Goal: Transaction & Acquisition: Purchase product/service

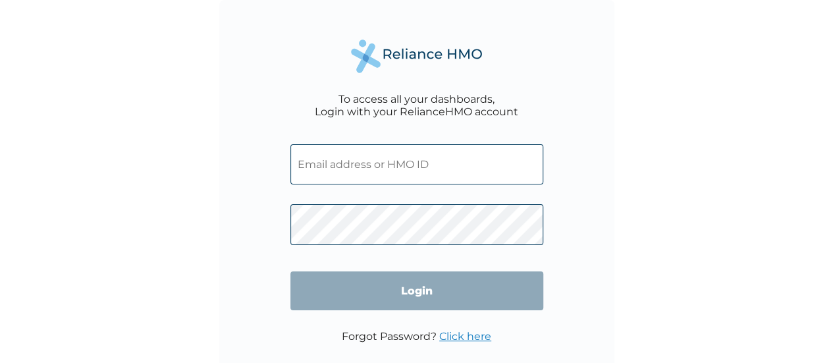
drag, startPoint x: 0, startPoint y: 0, endPoint x: 358, endPoint y: 166, distance: 394.4
click at [358, 166] on input "text" at bounding box center [417, 164] width 253 height 40
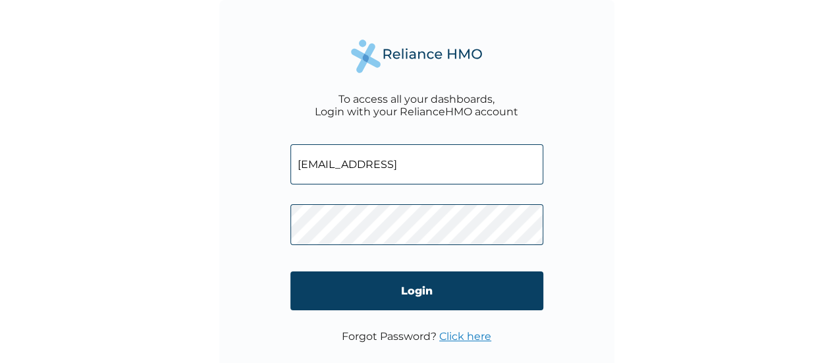
type input "[EMAIL_ADDRESS]"
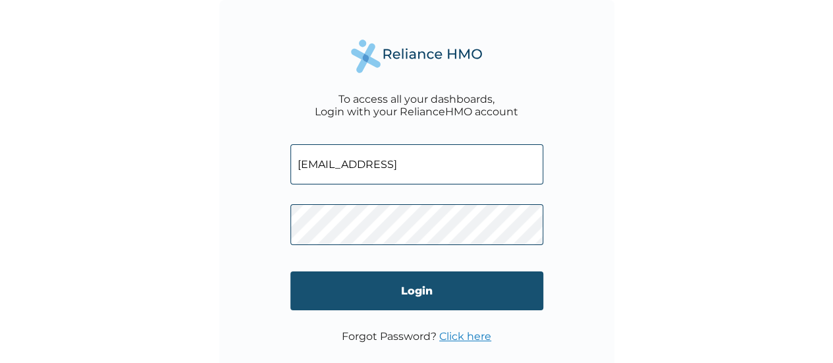
click at [397, 288] on input "Login" at bounding box center [417, 290] width 253 height 39
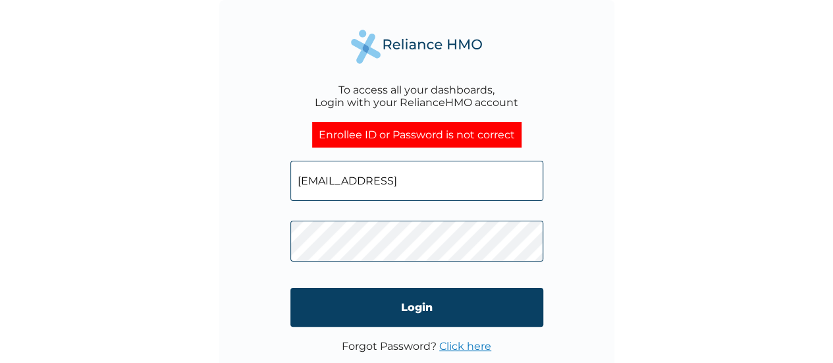
click at [426, 183] on input "[EMAIL_ADDRESS]" at bounding box center [417, 181] width 253 height 40
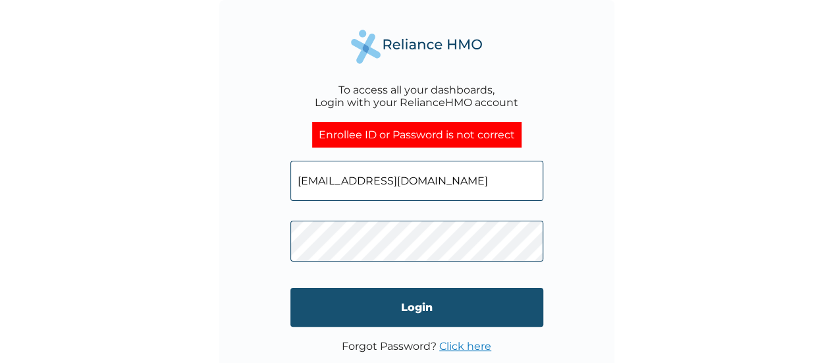
type input "[EMAIL_ADDRESS][DOMAIN_NAME]"
click at [427, 302] on input "Login" at bounding box center [417, 307] width 253 height 39
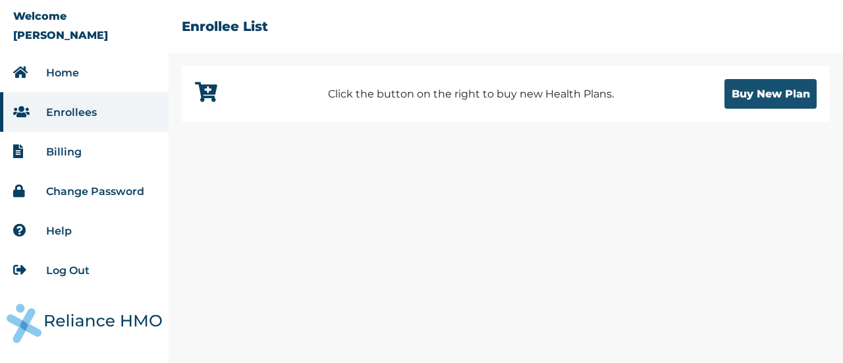
click at [772, 97] on button "Buy New Plan" at bounding box center [771, 94] width 92 height 30
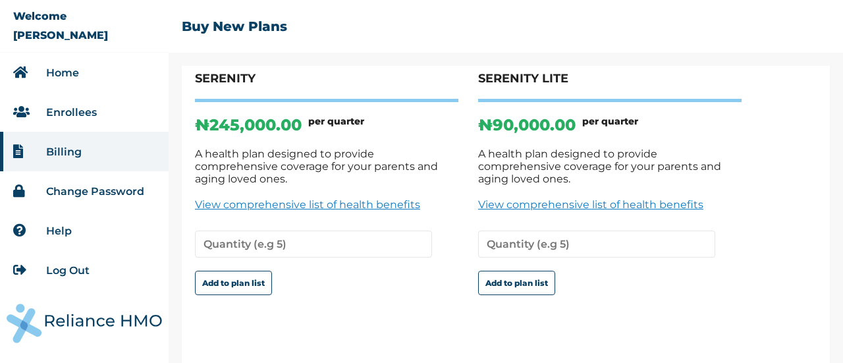
scroll to position [124, 0]
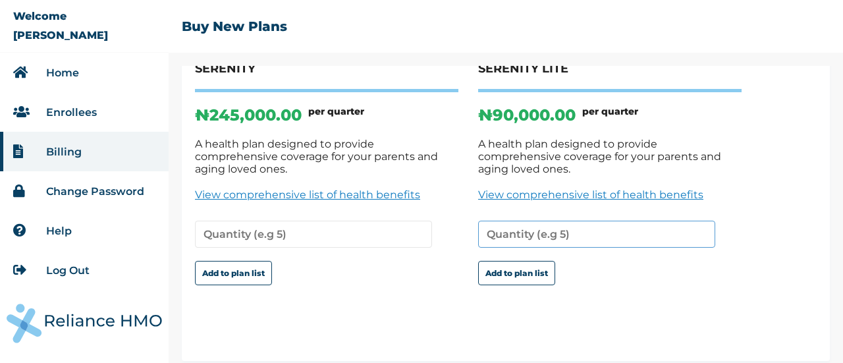
click at [591, 225] on input "number" at bounding box center [596, 234] width 237 height 27
click at [652, 188] on link "View comprehensive list of health benefits" at bounding box center [610, 194] width 264 height 13
click at [519, 261] on button "Add to plan list" at bounding box center [516, 273] width 77 height 24
click at [700, 222] on input "1" at bounding box center [596, 234] width 237 height 27
click at [105, 78] on li "Home" at bounding box center [84, 73] width 169 height 40
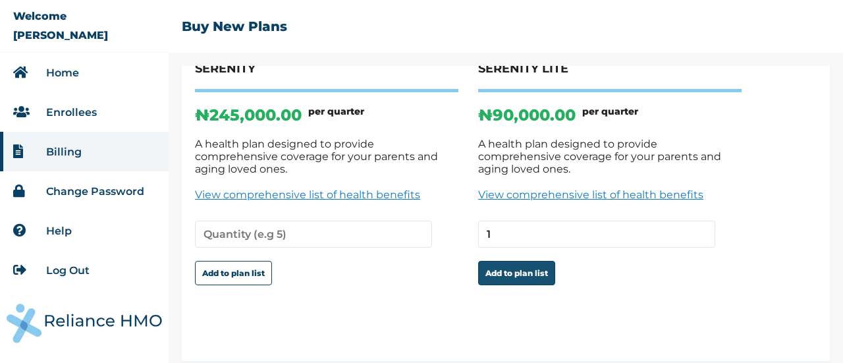
click at [495, 261] on button "Add to plan list" at bounding box center [516, 273] width 77 height 24
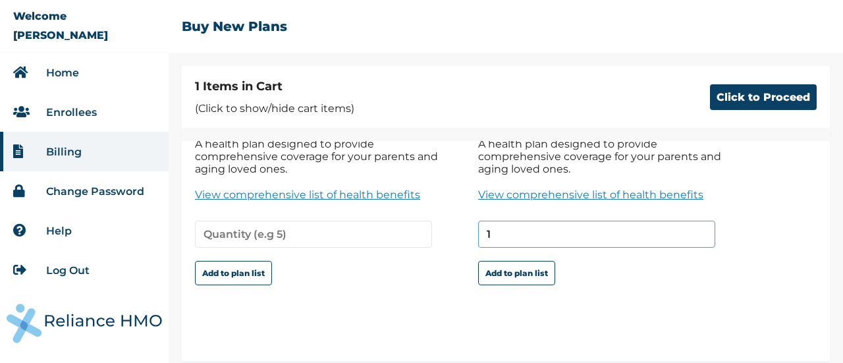
type input "1"
click at [700, 223] on input "1" at bounding box center [596, 234] width 237 height 27
click at [736, 99] on button "Click to Proceed" at bounding box center [763, 97] width 107 height 26
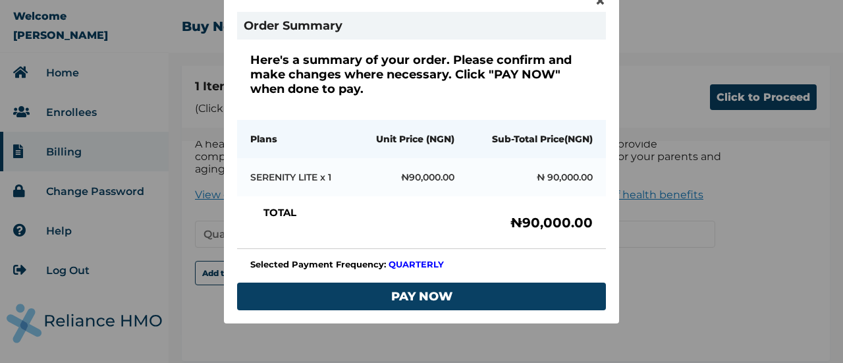
scroll to position [110, 0]
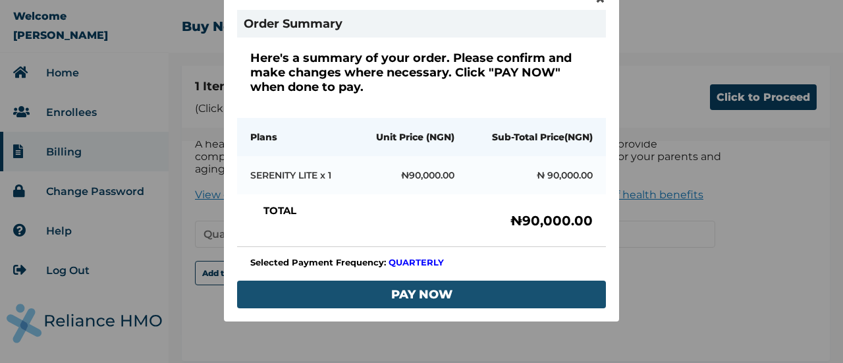
click at [422, 287] on button "PAY NOW" at bounding box center [421, 295] width 369 height 28
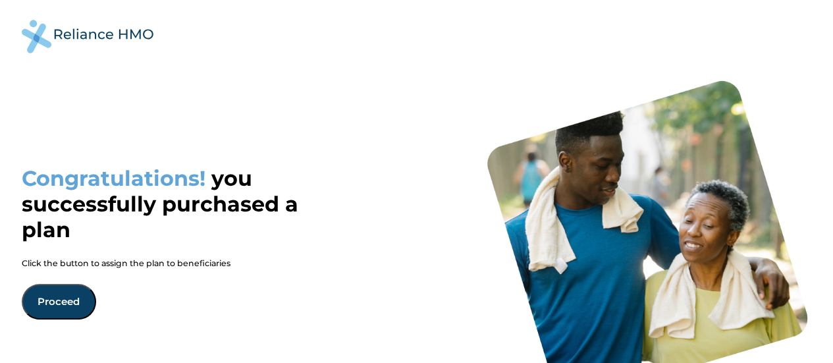
click at [51, 297] on button "Proceed" at bounding box center [59, 302] width 74 height 36
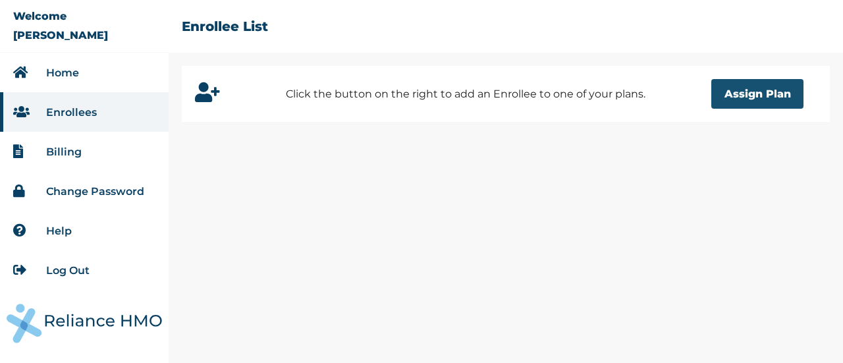
click at [743, 97] on button "Assign Plan" at bounding box center [758, 94] width 92 height 30
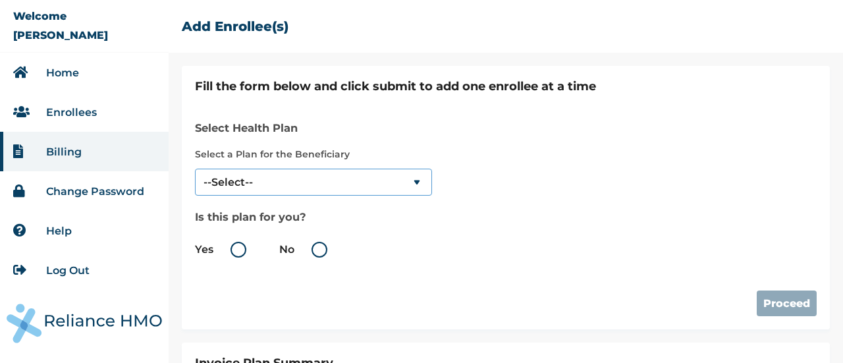
click at [414, 179] on select "--Select-- SERENITY LITE" at bounding box center [313, 182] width 237 height 27
select select "18028"
click at [195, 169] on select "--Select-- SERENITY LITE" at bounding box center [313, 182] width 237 height 27
click at [315, 254] on label "No" at bounding box center [306, 250] width 55 height 16
click at [308, 254] on input "No" at bounding box center [297, 249] width 21 height 21
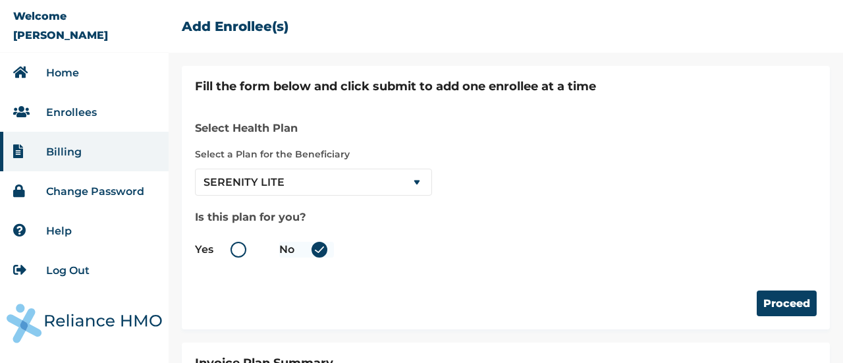
radio input "true"
click at [793, 297] on button "Proceed" at bounding box center [787, 304] width 60 height 26
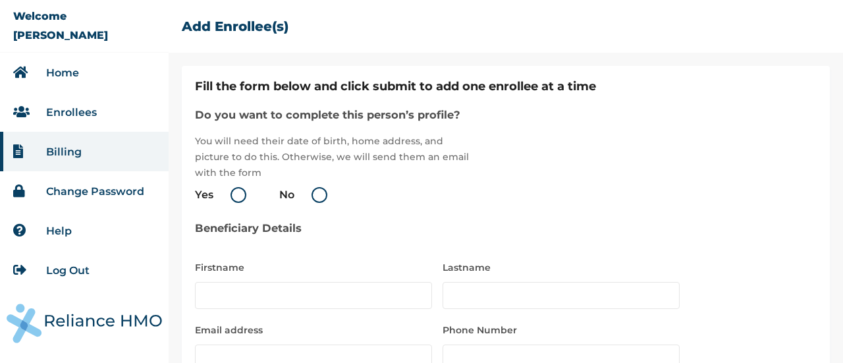
click at [248, 193] on label "Yes" at bounding box center [224, 195] width 58 height 16
click at [227, 193] on input "Yes" at bounding box center [216, 194] width 21 height 21
radio input "true"
click at [275, 298] on input "text" at bounding box center [313, 295] width 237 height 27
type input "OLAITAN CHARLLOT"
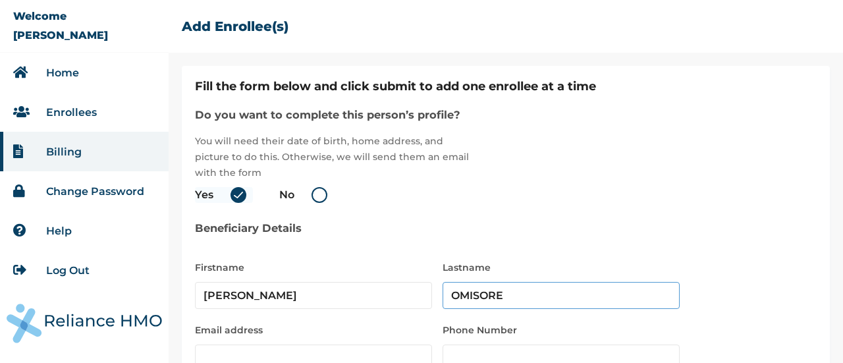
type input "OMISORE"
click at [231, 355] on input "email" at bounding box center [313, 358] width 237 height 27
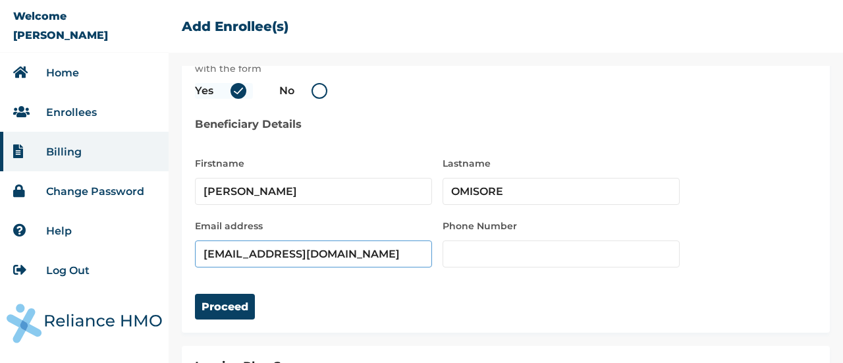
scroll to position [107, 0]
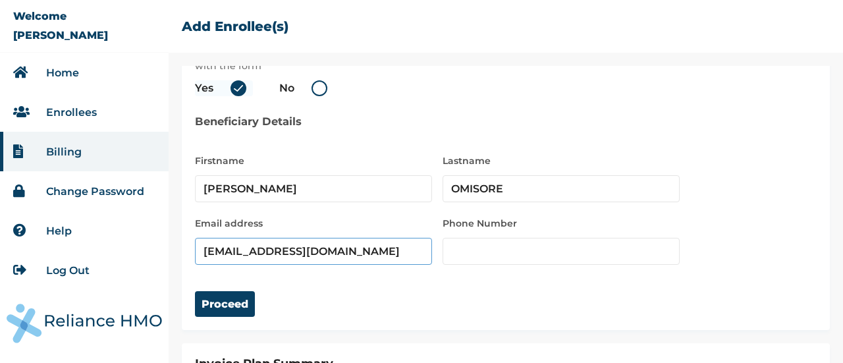
type input "OLAITANTURNER@GMAIL.COM"
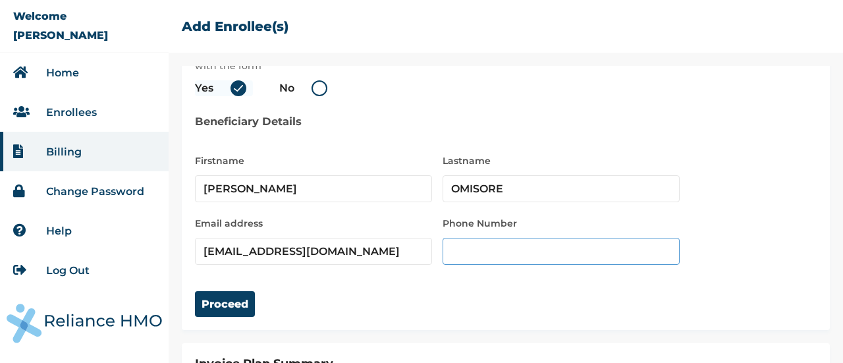
click at [526, 257] on input "number" at bounding box center [561, 251] width 237 height 27
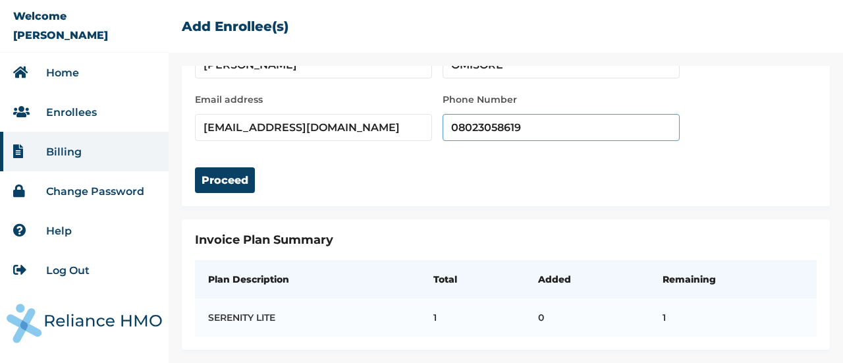
scroll to position [239, 0]
type input "08023058619"
click at [227, 168] on button "Proceed" at bounding box center [225, 180] width 60 height 26
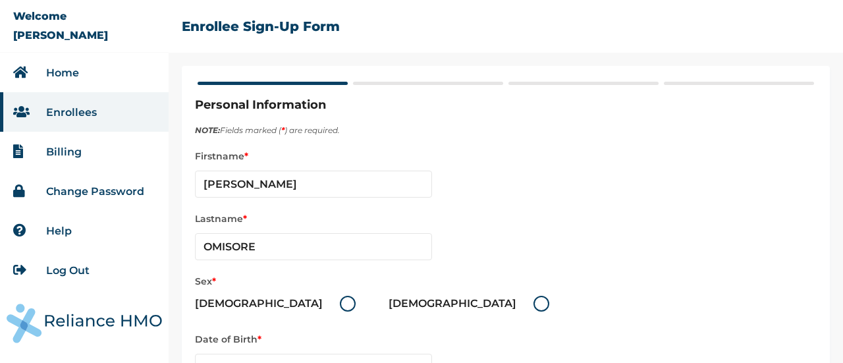
click at [389, 301] on label "Female" at bounding box center [472, 304] width 167 height 16
click at [515, 301] on input "Female" at bounding box center [525, 303] width 21 height 21
radio input "true"
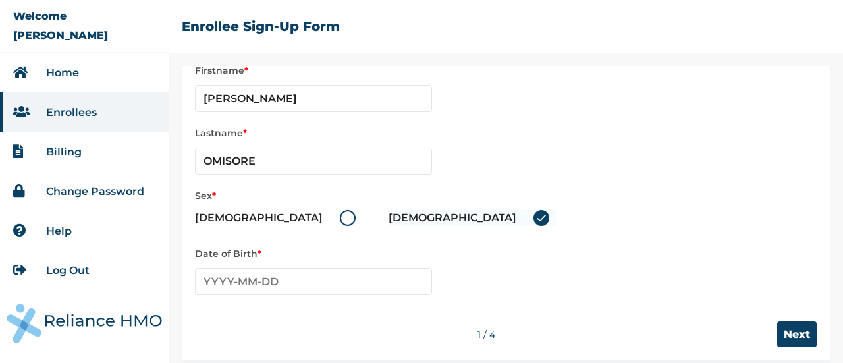
scroll to position [95, 0]
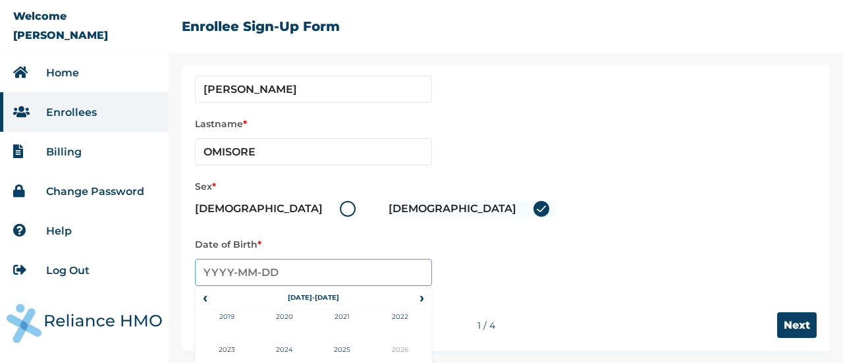
click at [227, 277] on input "text" at bounding box center [313, 272] width 237 height 27
click at [213, 271] on input "text" at bounding box center [313, 272] width 237 height 27
click at [206, 298] on span "‹" at bounding box center [205, 298] width 14 height 16
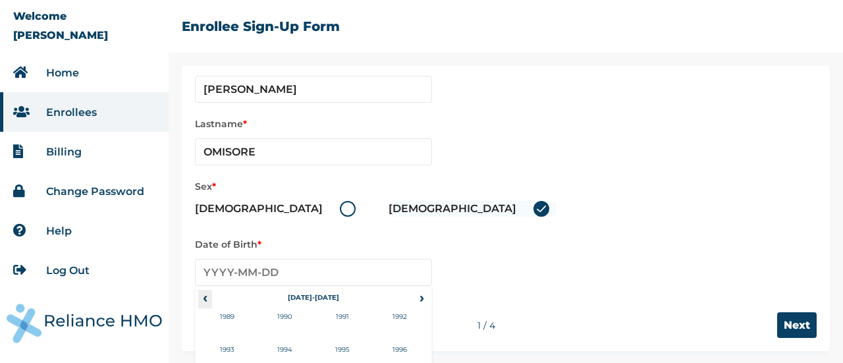
click at [206, 298] on span "‹" at bounding box center [205, 298] width 14 height 16
click at [352, 344] on td "1955" at bounding box center [343, 358] width 58 height 33
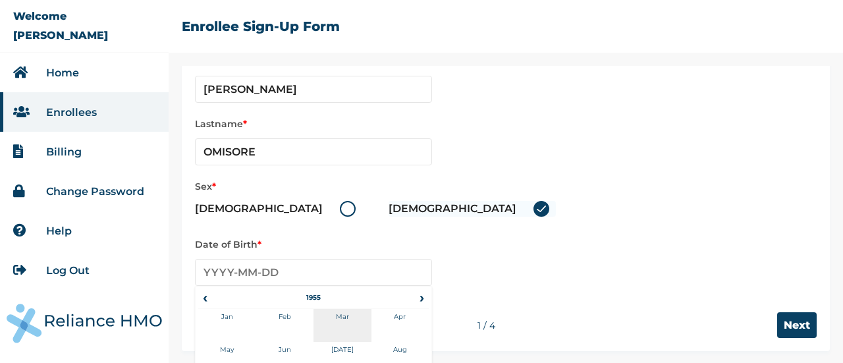
click at [353, 314] on td "Mar" at bounding box center [343, 325] width 58 height 33
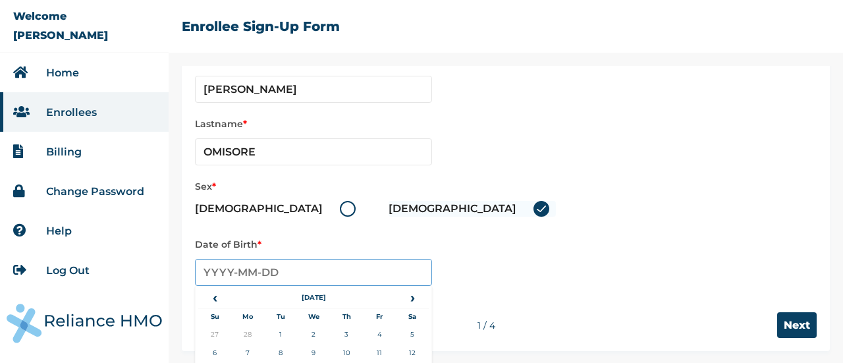
click at [339, 280] on input "text" at bounding box center [313, 272] width 237 height 27
click at [286, 280] on input "text" at bounding box center [313, 272] width 237 height 27
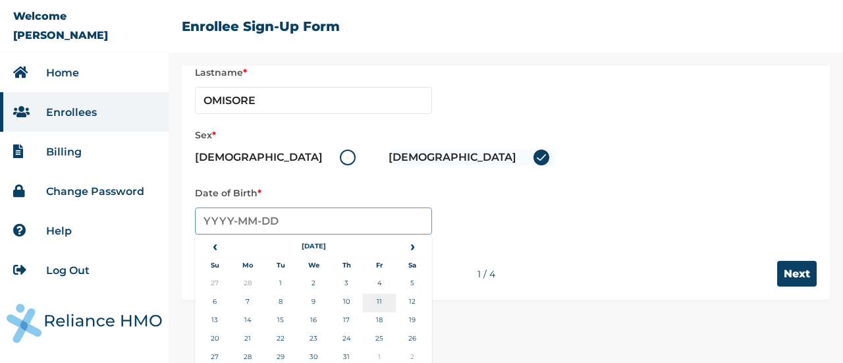
scroll to position [148, 0]
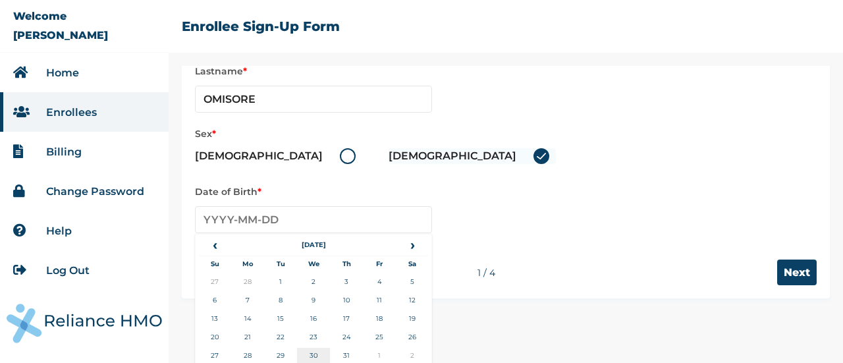
click at [314, 349] on td "30" at bounding box center [313, 357] width 33 height 18
type input "1955-03-30"
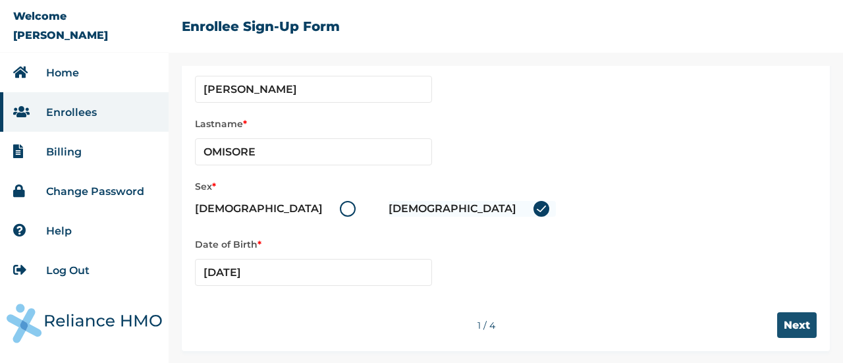
click at [797, 321] on input "Next" at bounding box center [797, 325] width 40 height 26
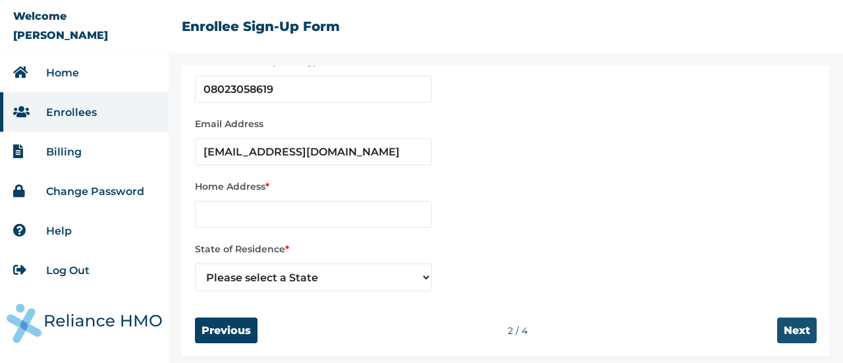
scroll to position [100, 0]
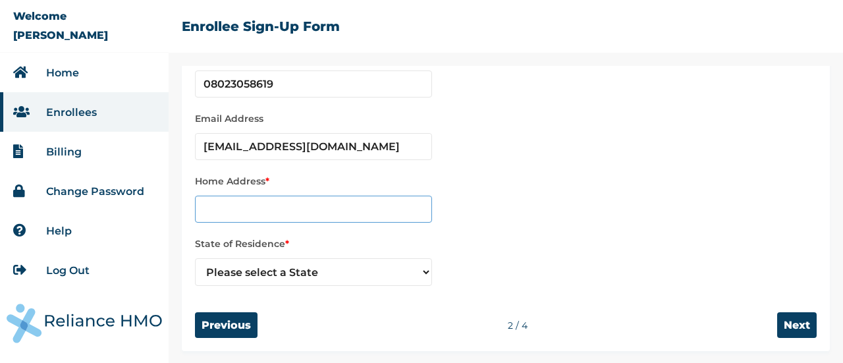
click at [310, 207] on input "text" at bounding box center [313, 209] width 237 height 27
type input "15 CURTIS ADENIYI JONES CLOSE, SURULERE, LAGOS,"
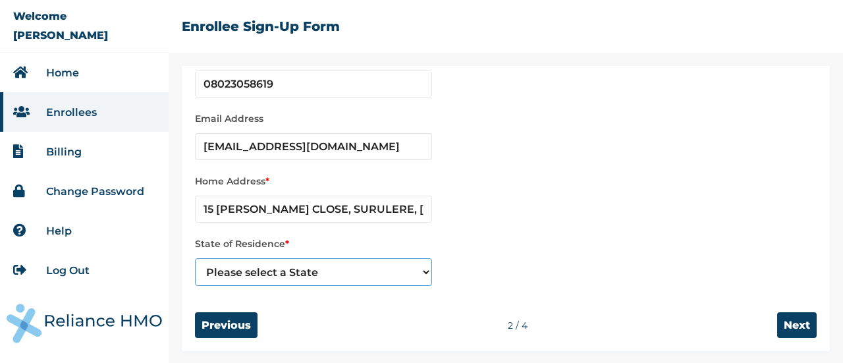
select select "25"
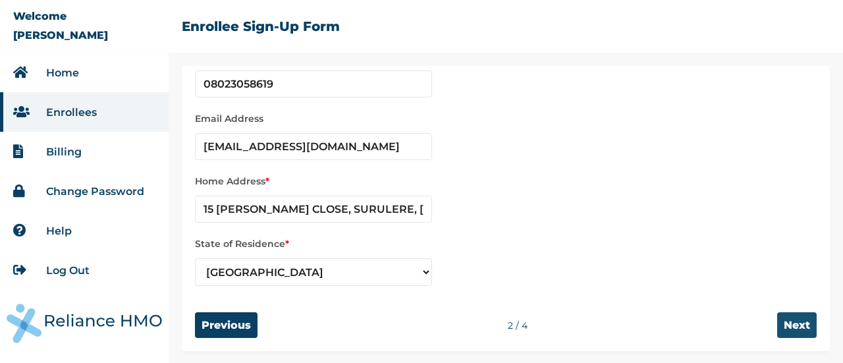
click at [789, 332] on input "Next" at bounding box center [797, 325] width 40 height 26
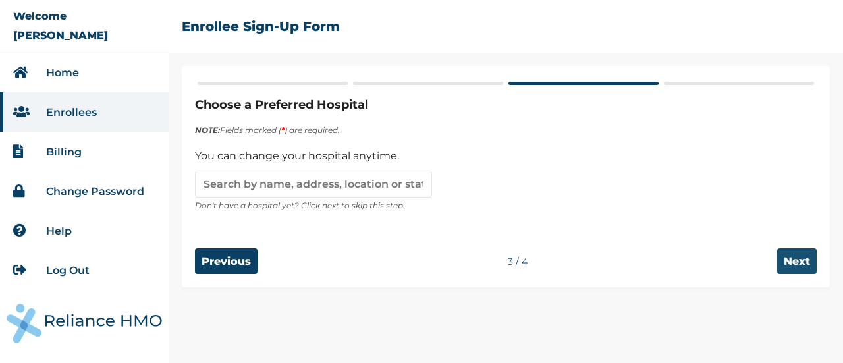
scroll to position [0, 0]
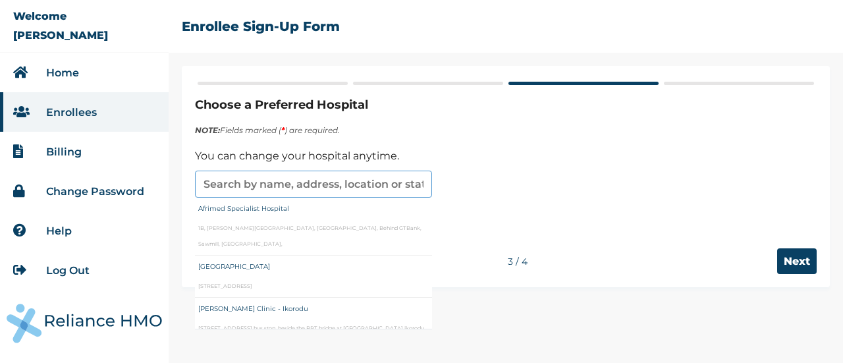
click at [329, 181] on input "text" at bounding box center [313, 184] width 237 height 27
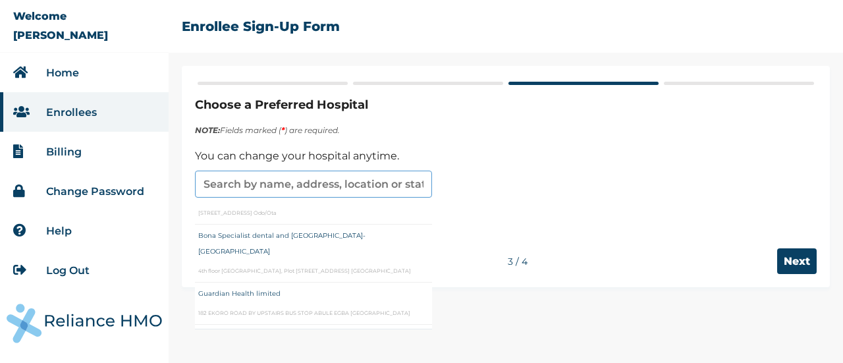
scroll to position [4032, 0]
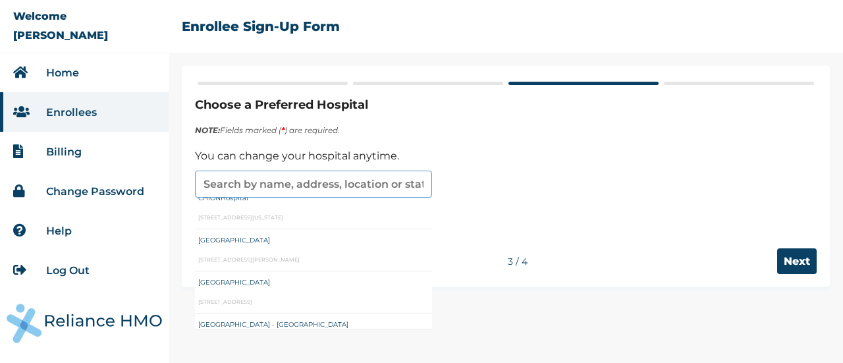
click at [283, 188] on input "text" at bounding box center [313, 184] width 237 height 27
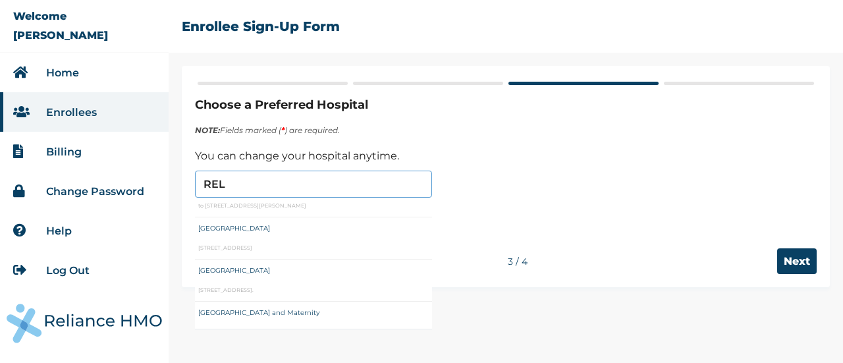
scroll to position [162, 0]
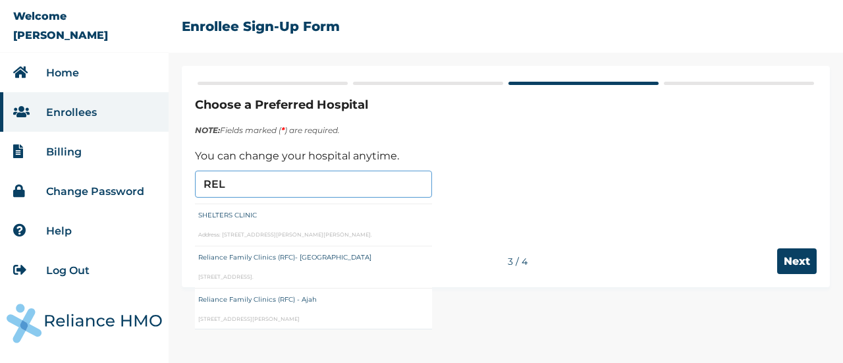
type input "Reliance Family Clinics (RFC) - Ajah"
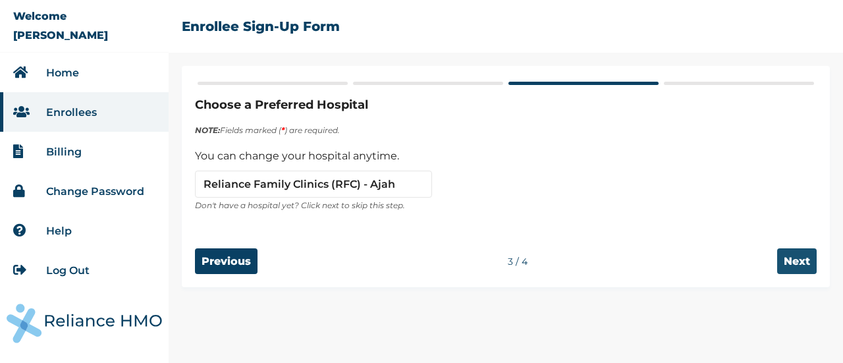
click at [795, 259] on input "Next" at bounding box center [797, 261] width 40 height 26
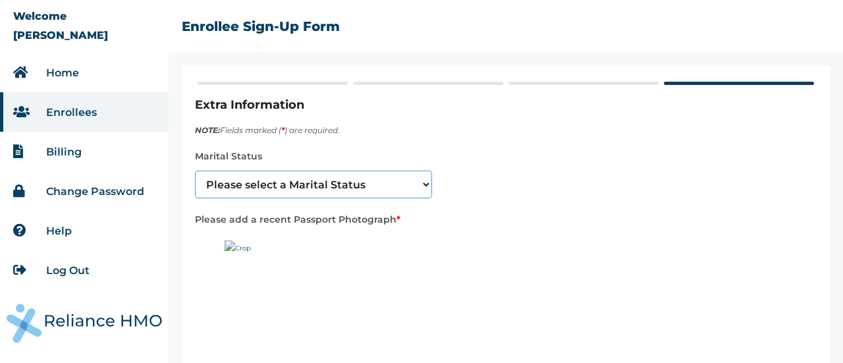
click at [424, 181] on select "Please select a Marital Status Single Married Divorced Widow/Widower" at bounding box center [313, 185] width 237 height 28
select select "3"
click at [195, 171] on select "Please select a Marital Status Single Married Divorced Widow/Widower" at bounding box center [313, 185] width 237 height 28
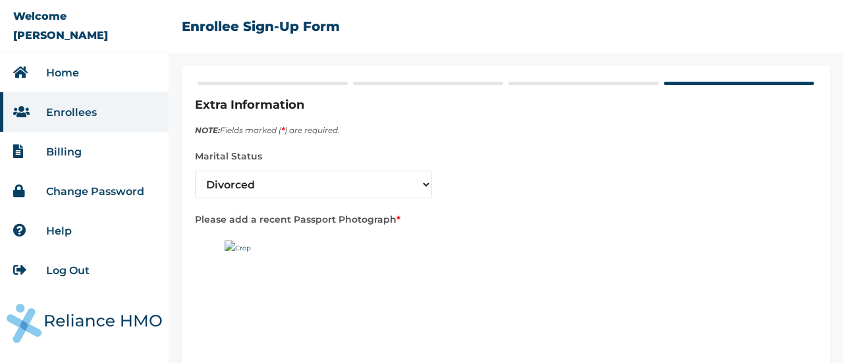
click at [237, 245] on img at bounding box center [307, 322] width 165 height 165
click at [285, 252] on img at bounding box center [307, 322] width 165 height 165
click at [241, 242] on img at bounding box center [307, 322] width 165 height 165
click at [325, 266] on img at bounding box center [307, 322] width 165 height 165
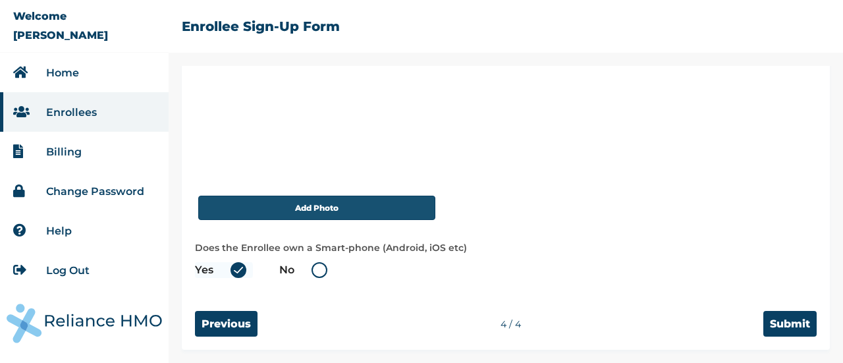
click at [362, 210] on button "Add Photo" at bounding box center [316, 208] width 237 height 24
click at [325, 205] on button "Add Photo" at bounding box center [316, 208] width 237 height 24
click at [338, 213] on button "Add Photo" at bounding box center [316, 208] width 237 height 24
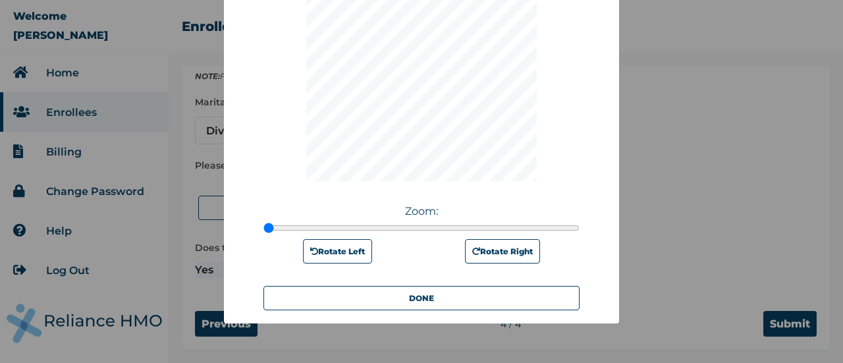
scroll to position [206, 0]
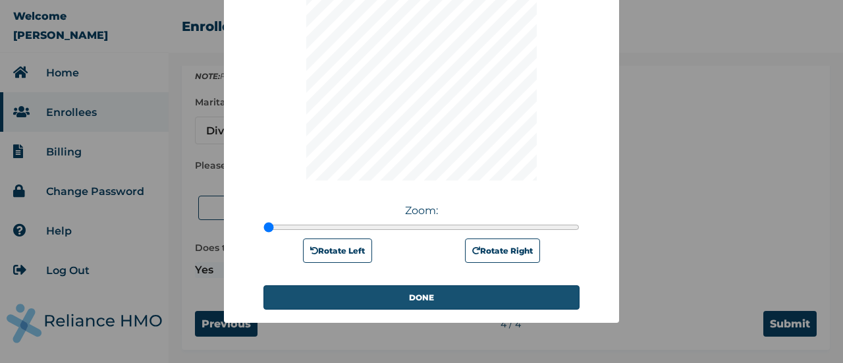
click at [423, 305] on button "DONE" at bounding box center [422, 297] width 316 height 24
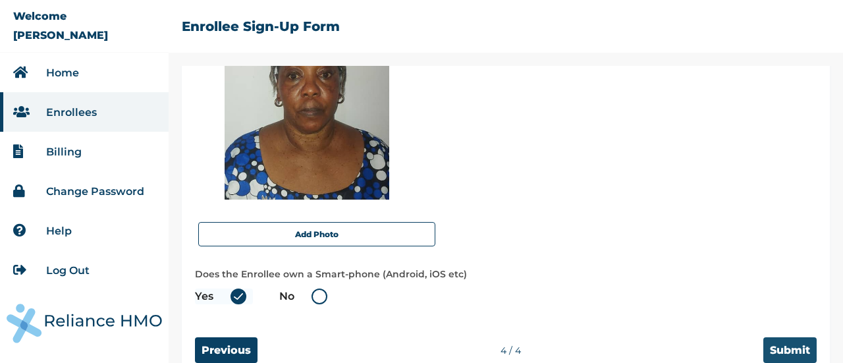
drag, startPoint x: 841, startPoint y: 250, endPoint x: 792, endPoint y: 346, distance: 107.8
click at [792, 346] on input "Submit" at bounding box center [790, 350] width 53 height 26
